Goal: Task Accomplishment & Management: Use online tool/utility

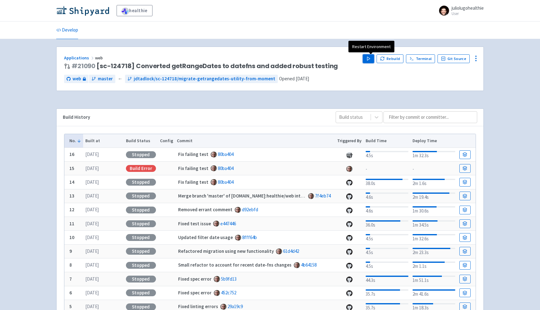
click at [368, 59] on button "Play" at bounding box center [368, 58] width 11 height 9
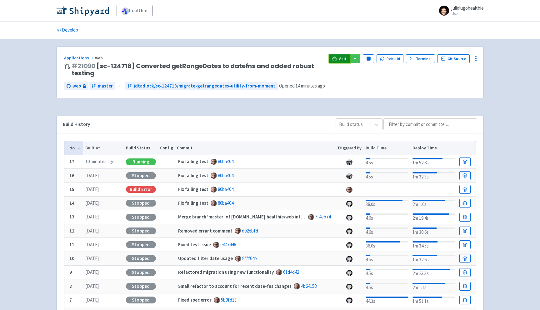
click at [345, 59] on span "Visit" at bounding box center [343, 58] width 8 height 5
